Goal: Task Accomplishment & Management: Use online tool/utility

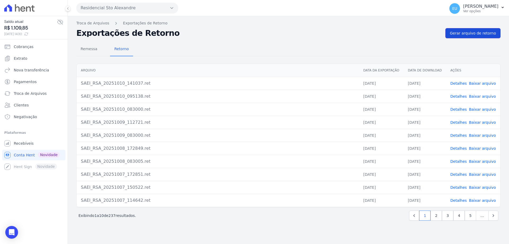
click at [473, 34] on span "Gerar arquivo de retorno" at bounding box center [473, 33] width 46 height 5
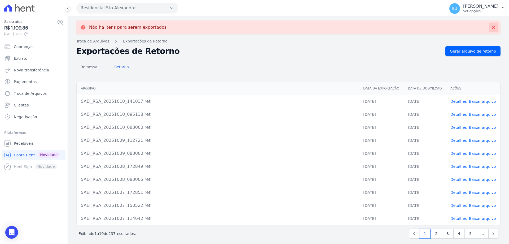
click at [492, 26] on icon at bounding box center [493, 27] width 3 height 3
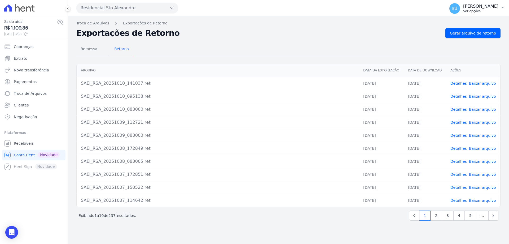
click at [487, 7] on p "[PERSON_NAME]" at bounding box center [481, 6] width 35 height 5
click at [478, 11] on p "Ver opções" at bounding box center [481, 11] width 35 height 4
click at [503, 6] on icon "button" at bounding box center [503, 7] width 4 height 4
click at [478, 29] on link "Gerar arquivo de retorno" at bounding box center [473, 33] width 55 height 10
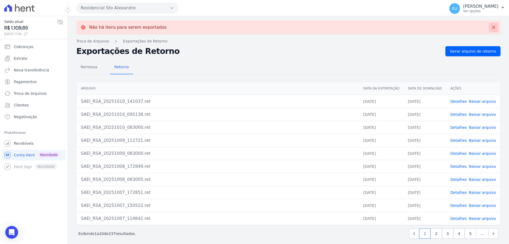
click at [491, 26] on icon at bounding box center [493, 27] width 5 height 5
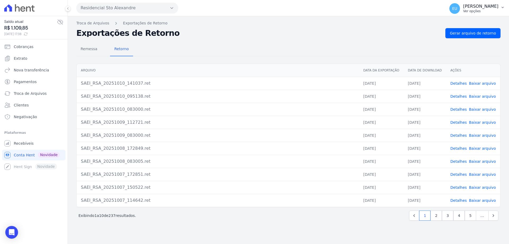
click at [504, 7] on icon "button" at bounding box center [503, 7] width 2 height 1
click at [498, 7] on p "[PERSON_NAME]" at bounding box center [481, 6] width 35 height 5
click at [477, 10] on p "Ver opções" at bounding box center [481, 11] width 35 height 4
click at [486, 8] on p "[PERSON_NAME]" at bounding box center [481, 6] width 35 height 5
click at [504, 5] on icon "button" at bounding box center [503, 7] width 4 height 4
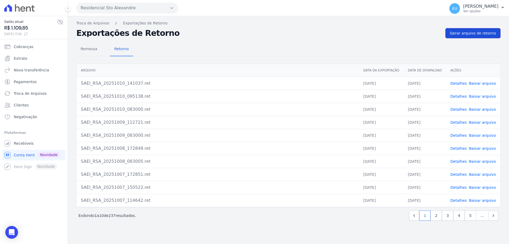
click at [465, 34] on span "Gerar arquivo de retorno" at bounding box center [473, 33] width 46 height 5
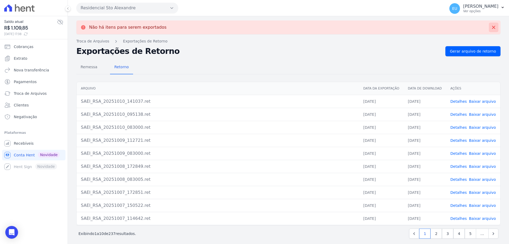
click at [492, 26] on icon at bounding box center [493, 27] width 5 height 5
